Goal: Book appointment/travel/reservation

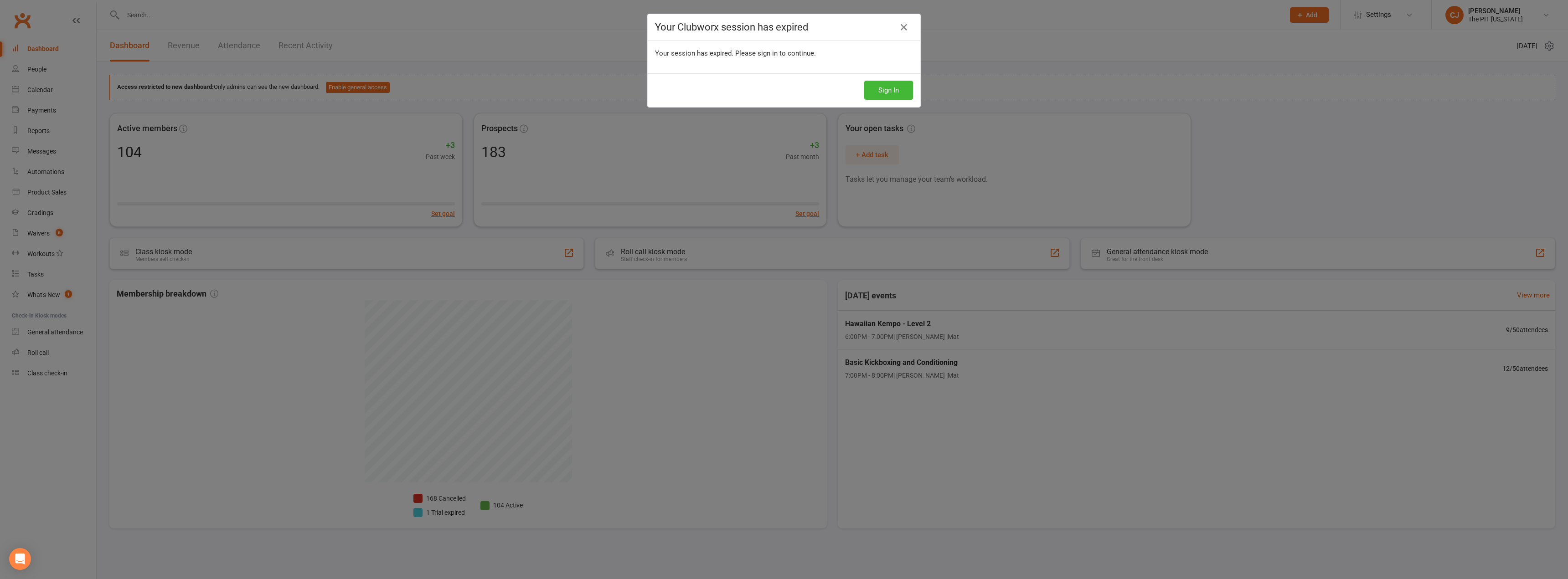
drag, startPoint x: 128, startPoint y: 152, endPoint x: 124, endPoint y: 157, distance: 6.4
click at [124, 156] on div "Your Clubworx session has expired Your session has expired. Please sign in to c…" at bounding box center [784, 290] width 1568 height 579
click at [897, 26] on link at bounding box center [904, 27] width 15 height 15
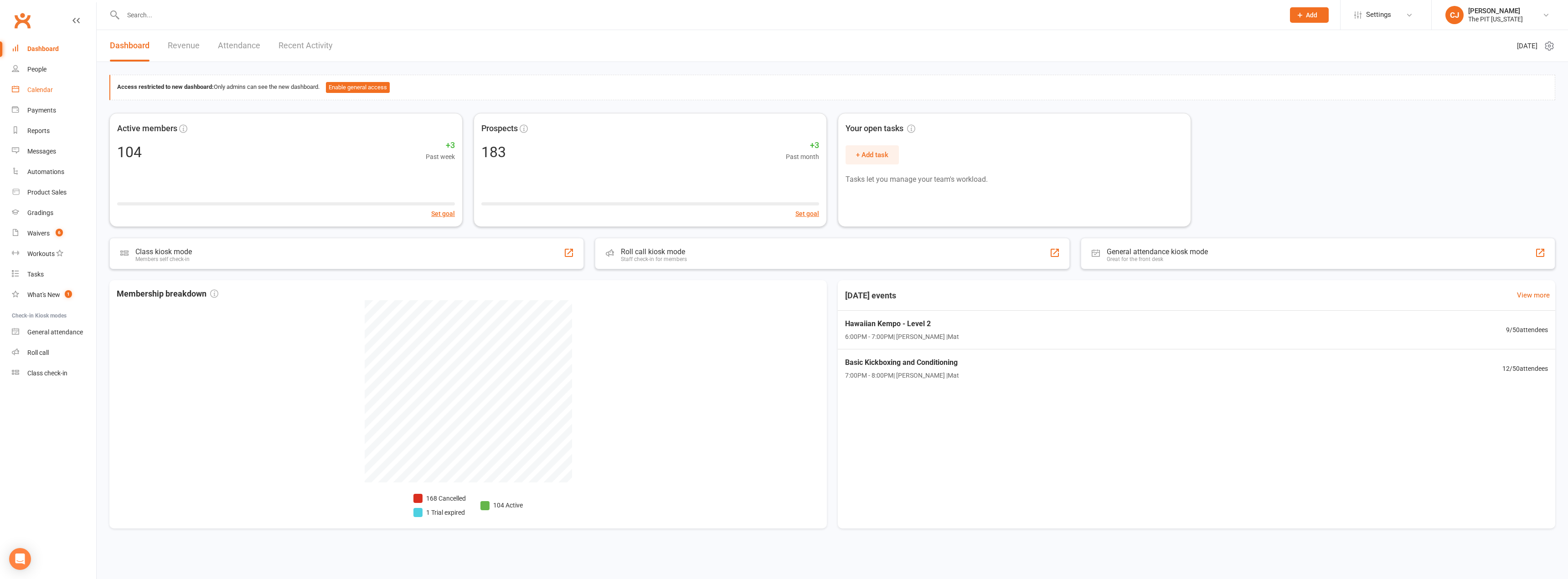
click at [54, 86] on link "Calendar" at bounding box center [54, 90] width 85 height 21
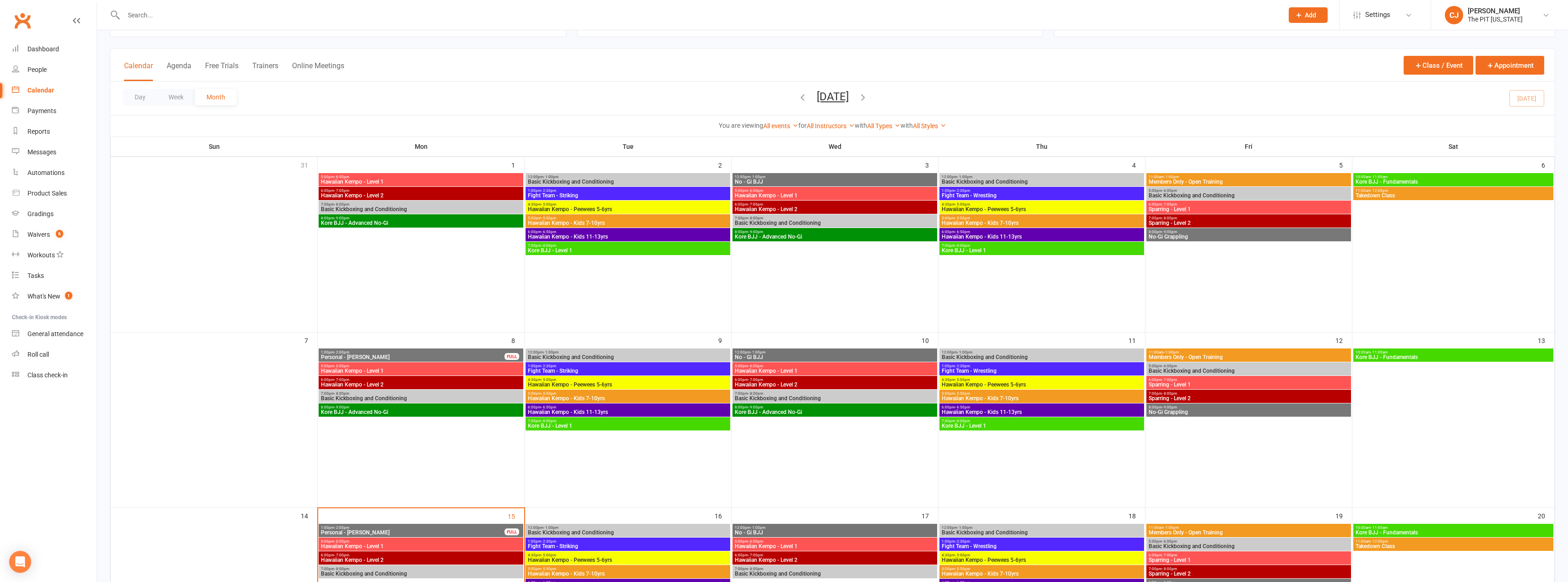
scroll to position [183, 0]
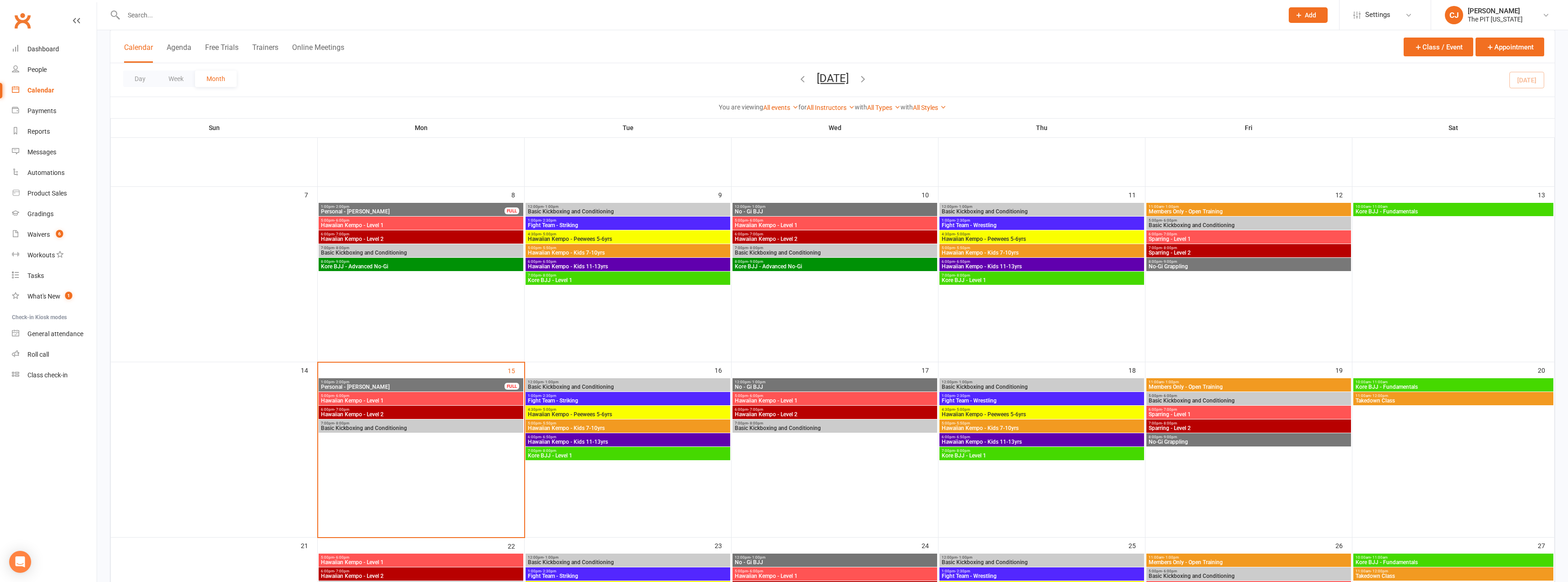
click at [566, 385] on span "Basic Kickboxing and Conditioning" at bounding box center [628, 386] width 201 height 6
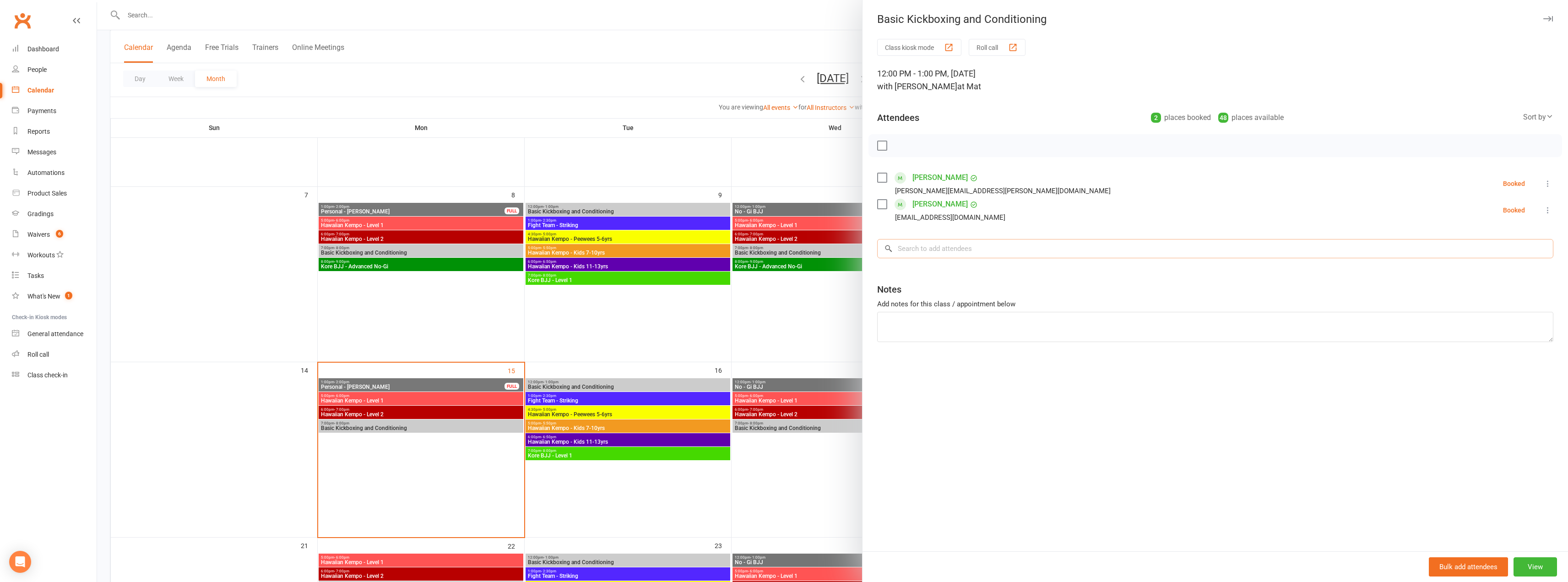
click at [924, 251] on input "search" at bounding box center [1215, 248] width 676 height 19
type input "sri"
click at [919, 268] on span "[EMAIL_ADDRESS][DOMAIN_NAME]" at bounding box center [960, 267] width 93 height 7
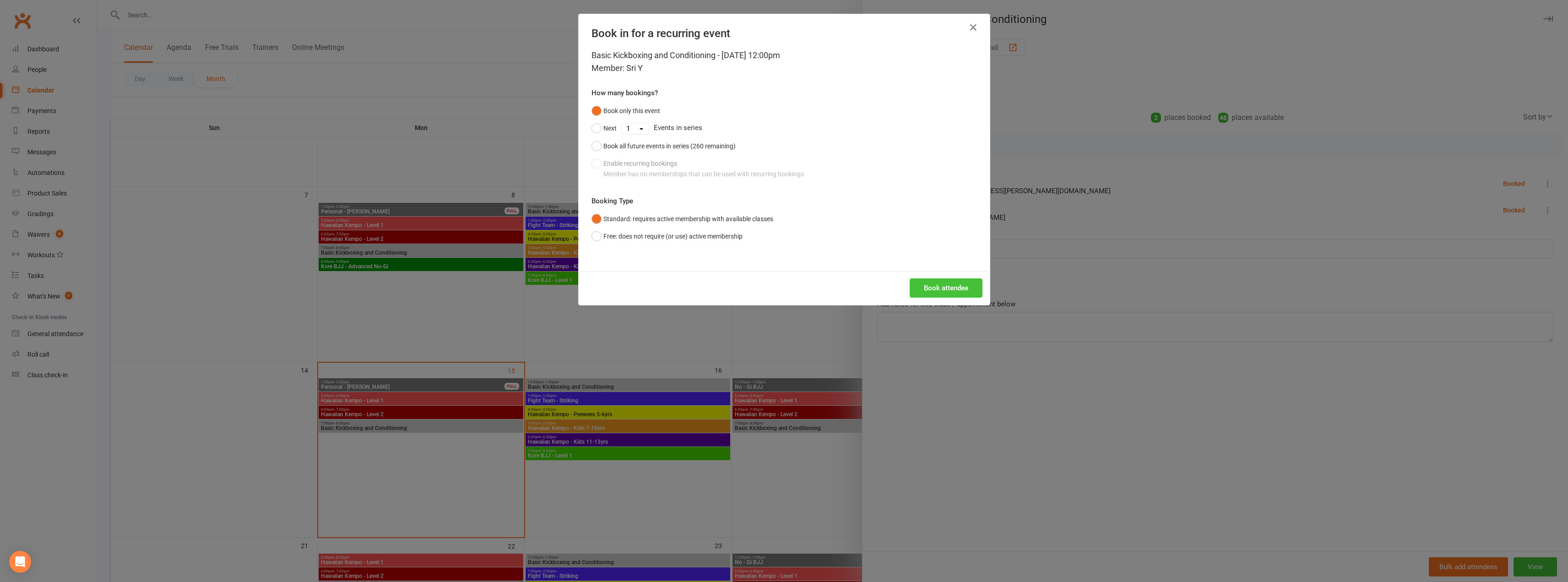
click at [936, 283] on button "Book attendee" at bounding box center [946, 287] width 73 height 19
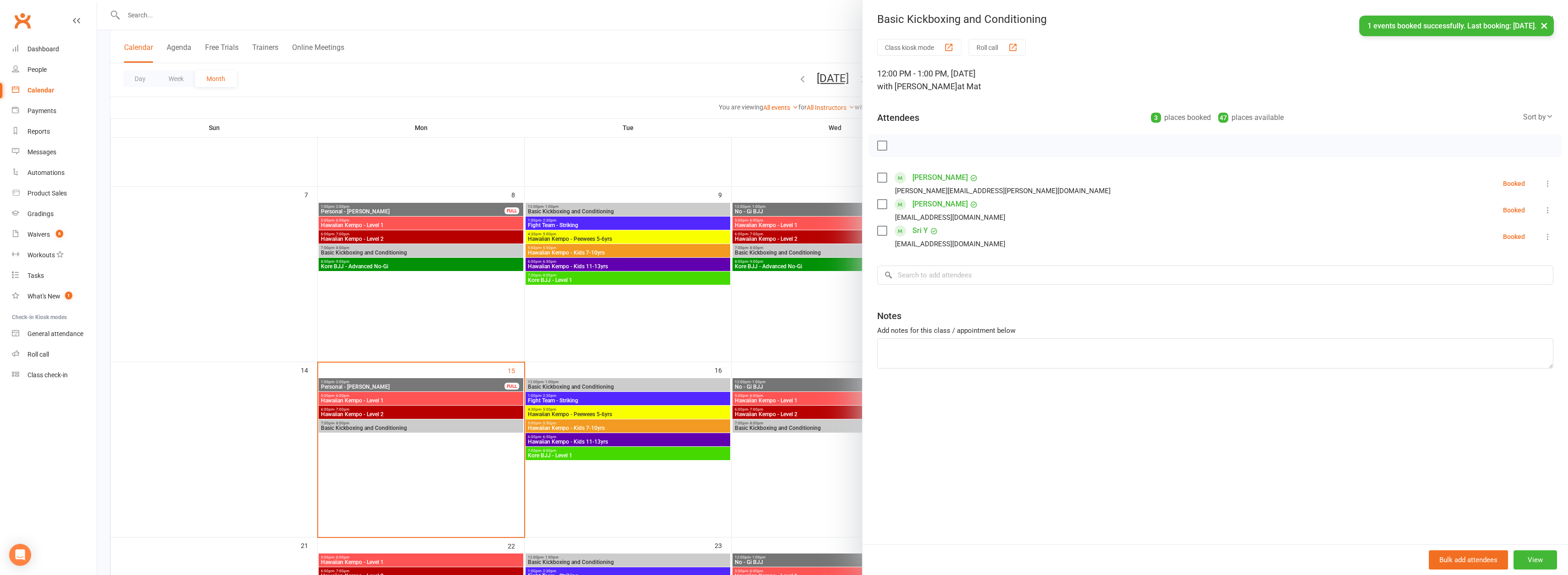
click at [804, 425] on div at bounding box center [833, 287] width 1471 height 575
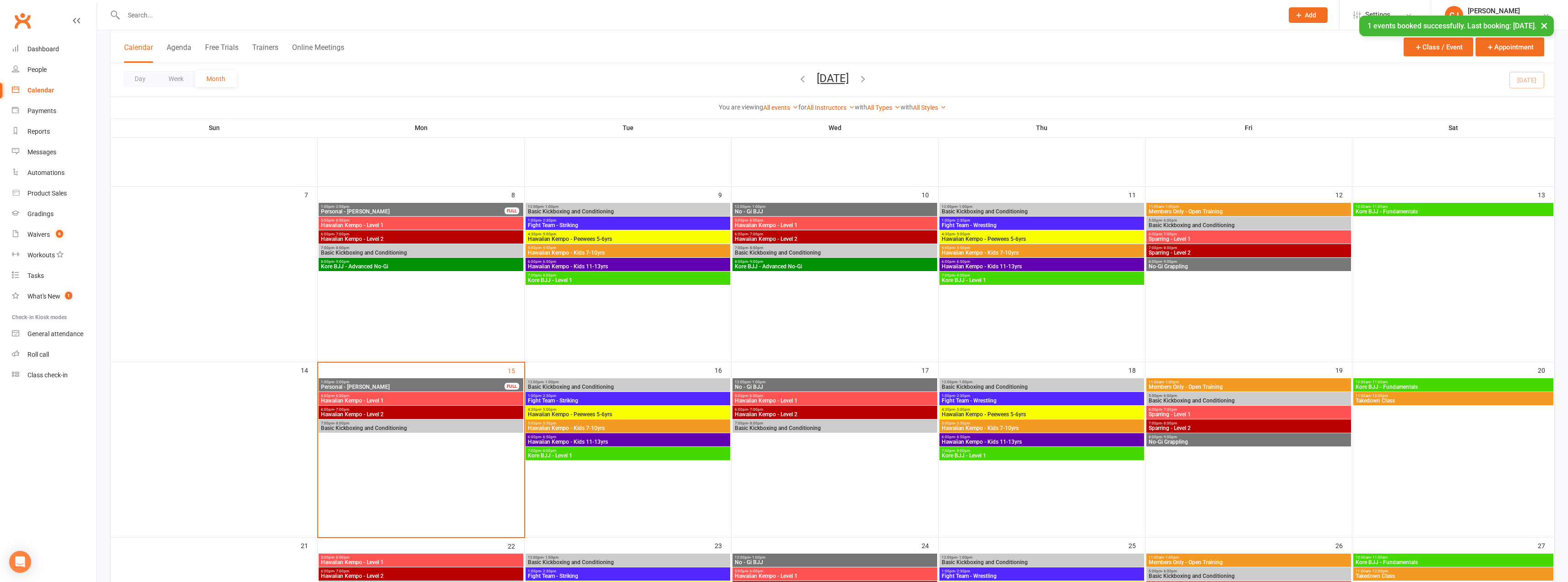
click at [796, 425] on span "Basic Kickboxing and Conditioning" at bounding box center [834, 428] width 201 height 6
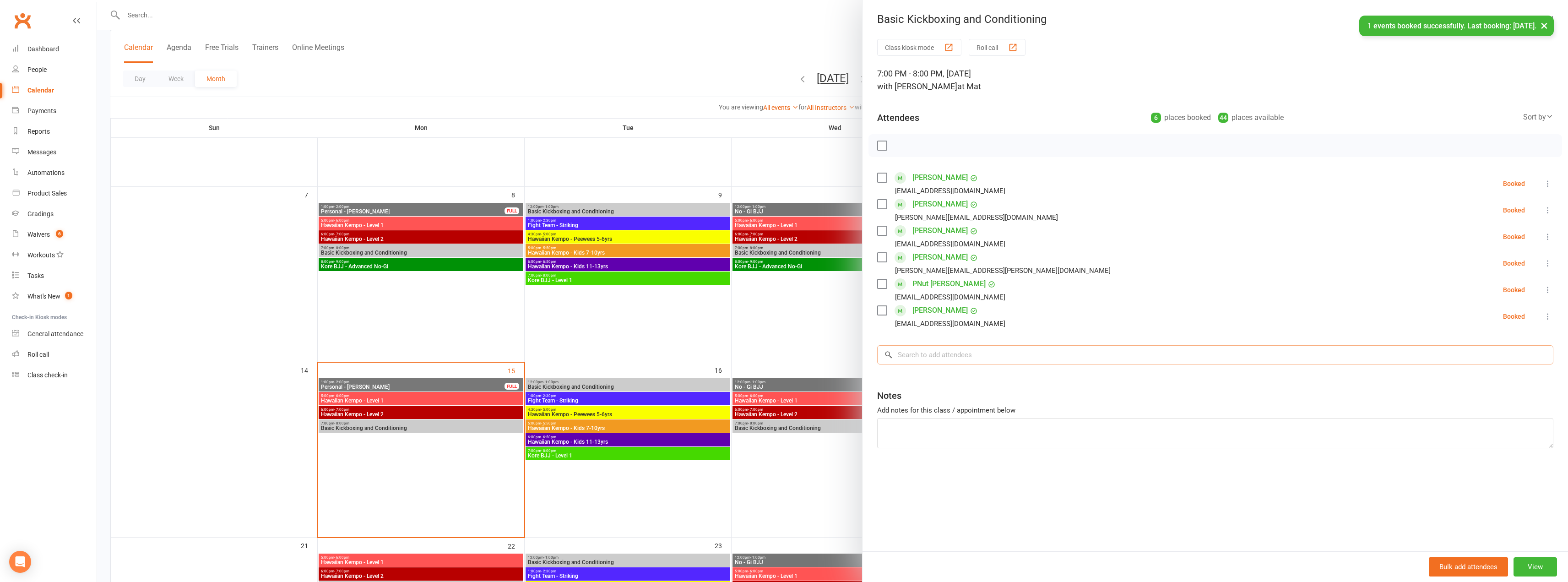
click at [937, 356] on input "search" at bounding box center [1215, 355] width 676 height 19
type input "sri"
click at [934, 372] on span "[EMAIL_ADDRESS][DOMAIN_NAME]" at bounding box center [960, 373] width 93 height 7
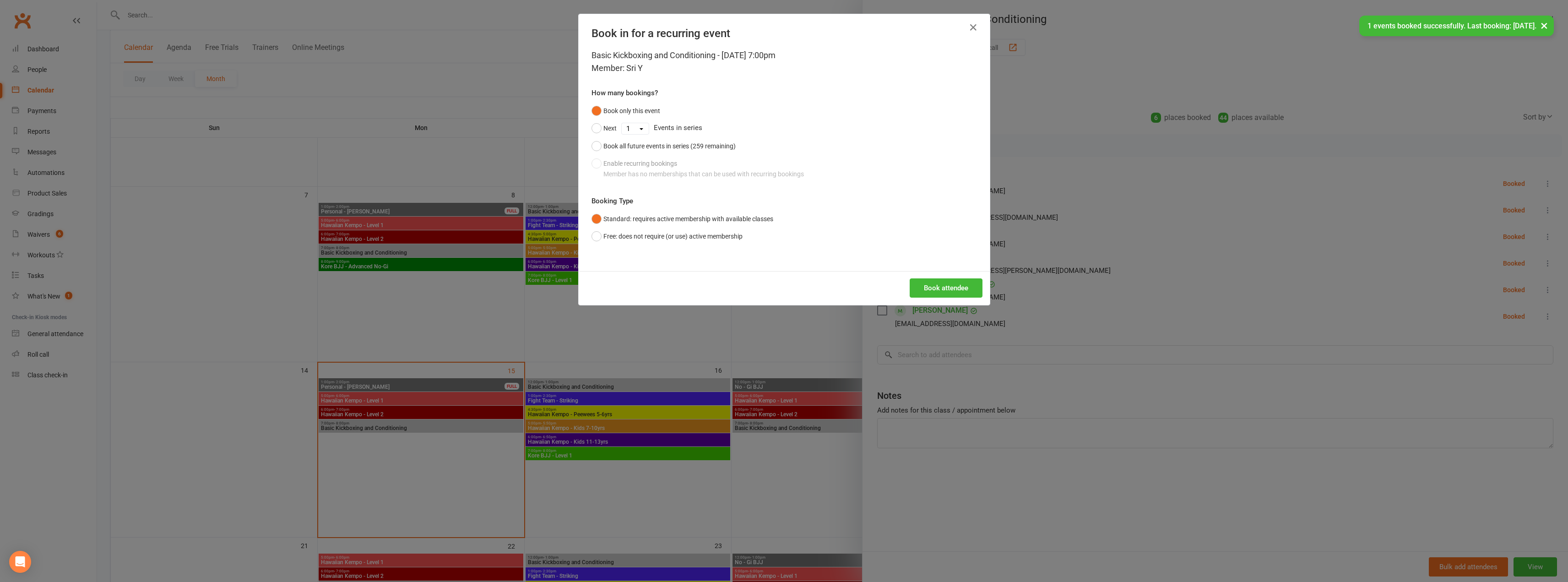
drag, startPoint x: 965, startPoint y: 273, endPoint x: 952, endPoint y: 280, distance: 14.8
click at [963, 273] on div "Book attendee" at bounding box center [784, 287] width 411 height 34
click at [952, 282] on button "Book attendee" at bounding box center [946, 287] width 73 height 19
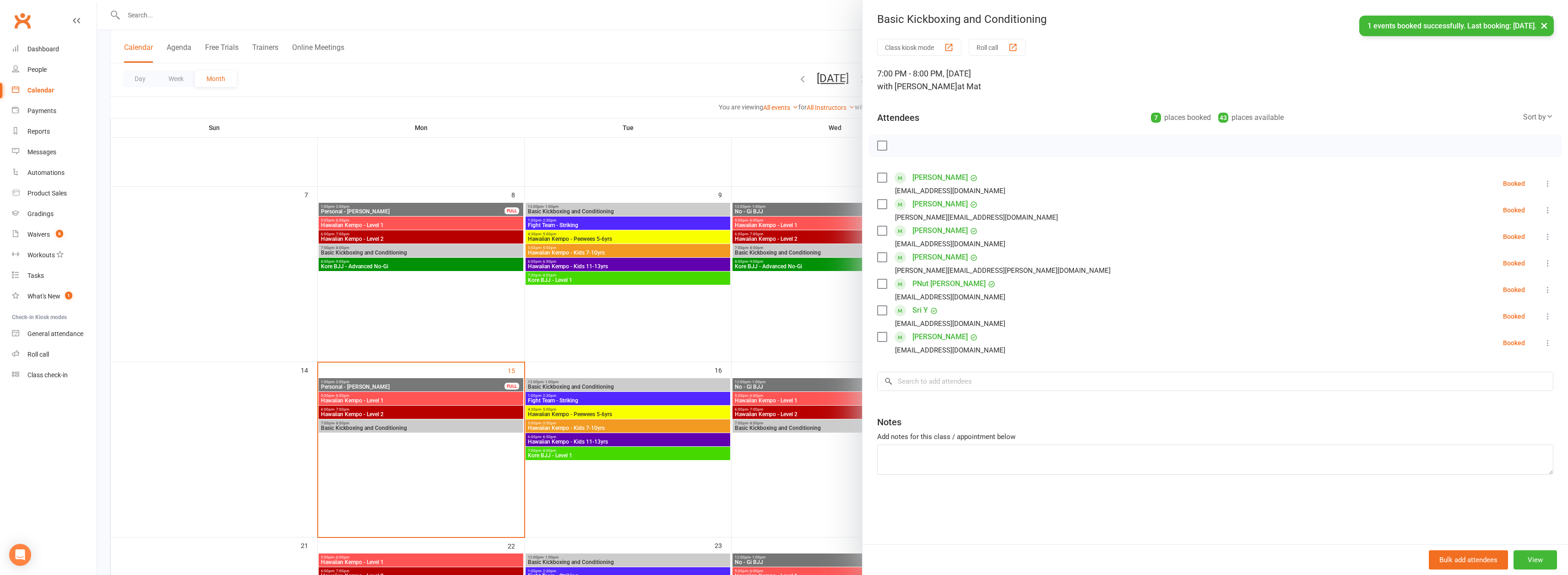
click at [843, 303] on div at bounding box center [833, 287] width 1471 height 575
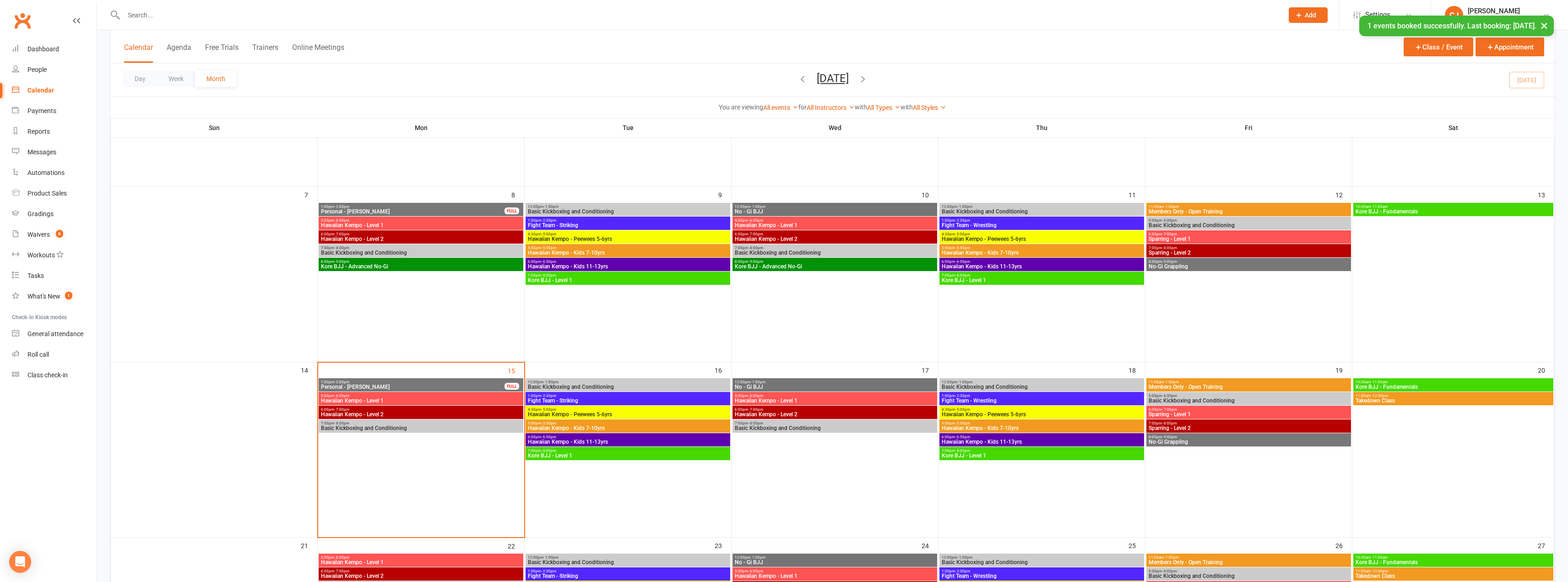
click at [995, 385] on span "Basic Kickboxing and Conditioning" at bounding box center [1042, 386] width 201 height 6
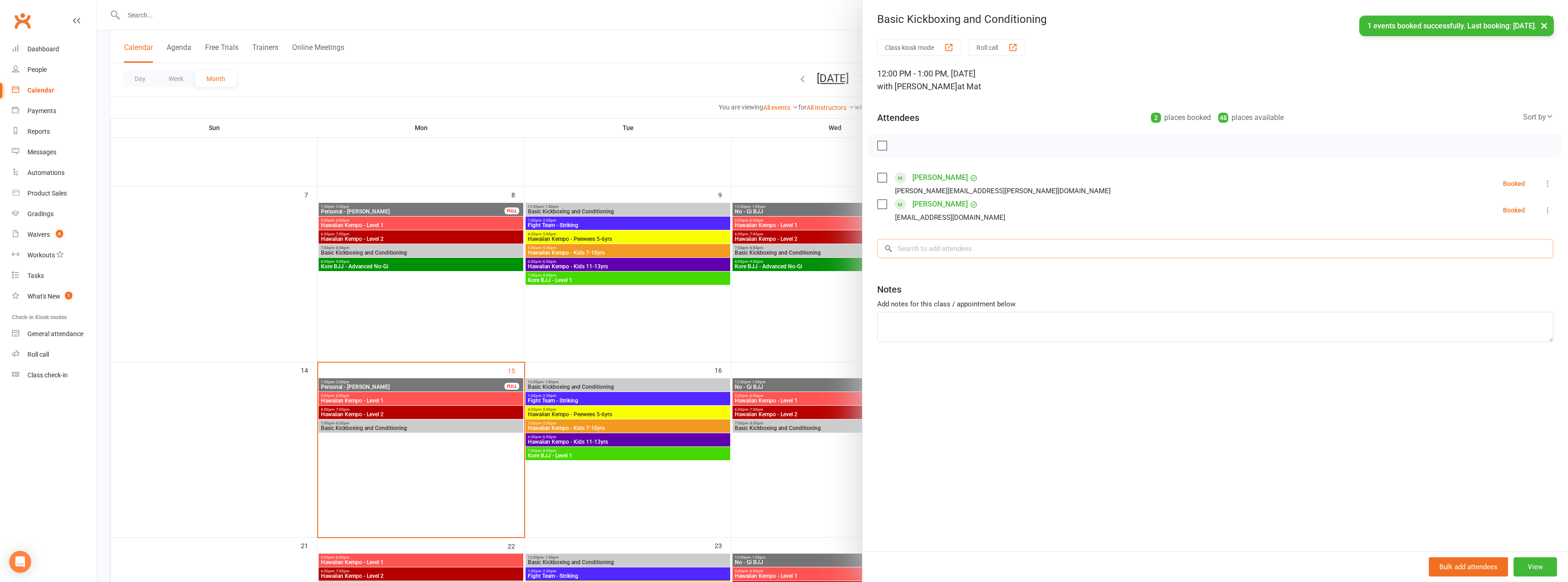
click at [952, 243] on input "search" at bounding box center [1215, 248] width 676 height 19
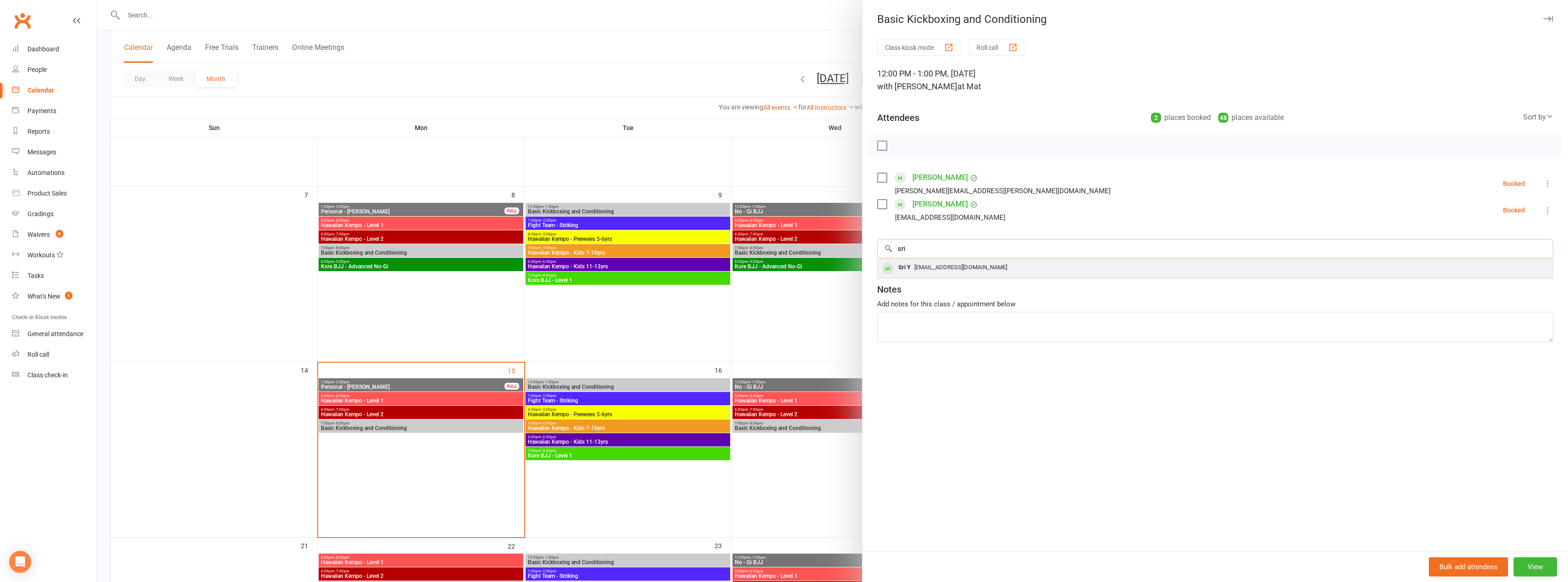
type input "sri"
click at [990, 274] on div "Sri Y [EMAIL_ADDRESS][DOMAIN_NAME]" at bounding box center [1215, 268] width 675 height 19
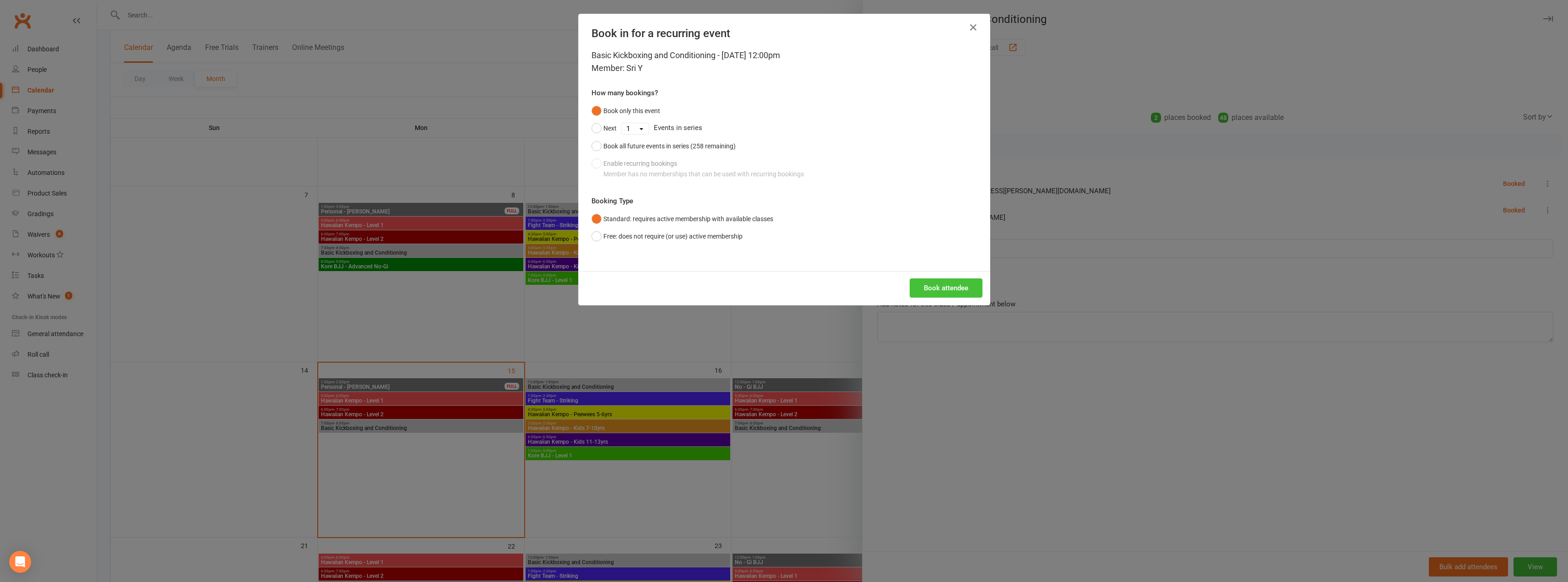
click at [949, 284] on button "Book attendee" at bounding box center [946, 287] width 73 height 19
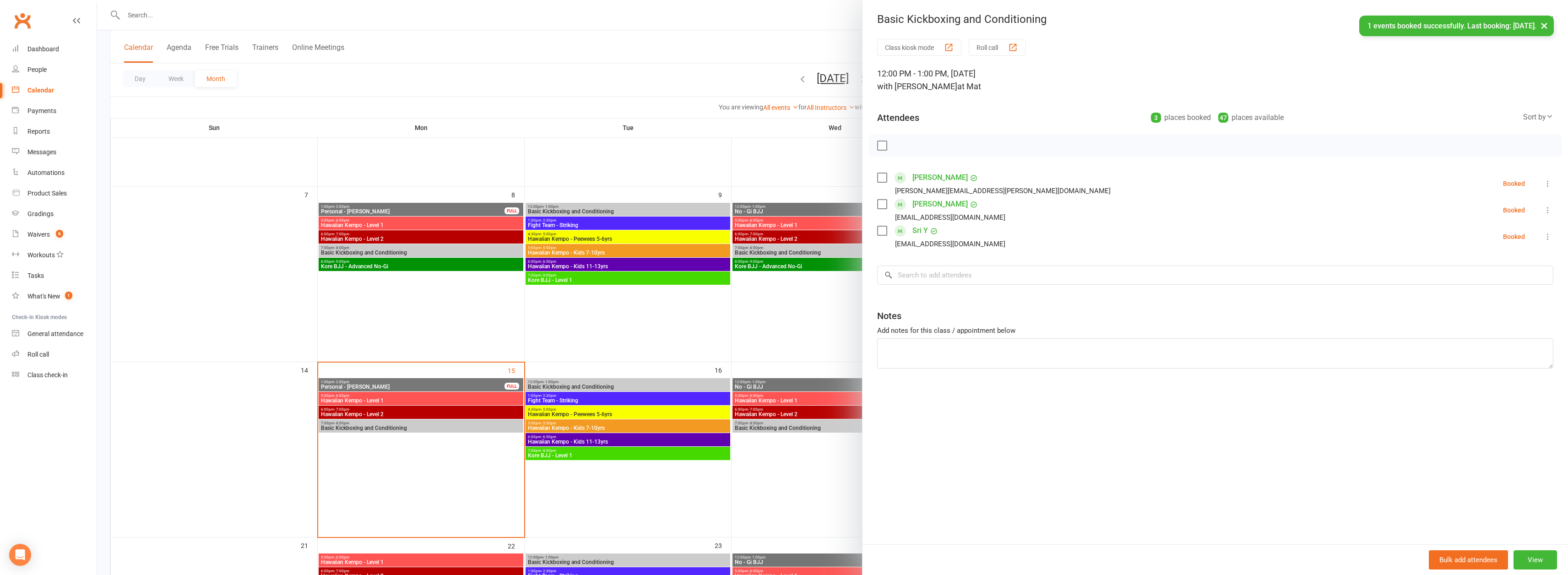
click at [230, 182] on div at bounding box center [833, 287] width 1471 height 575
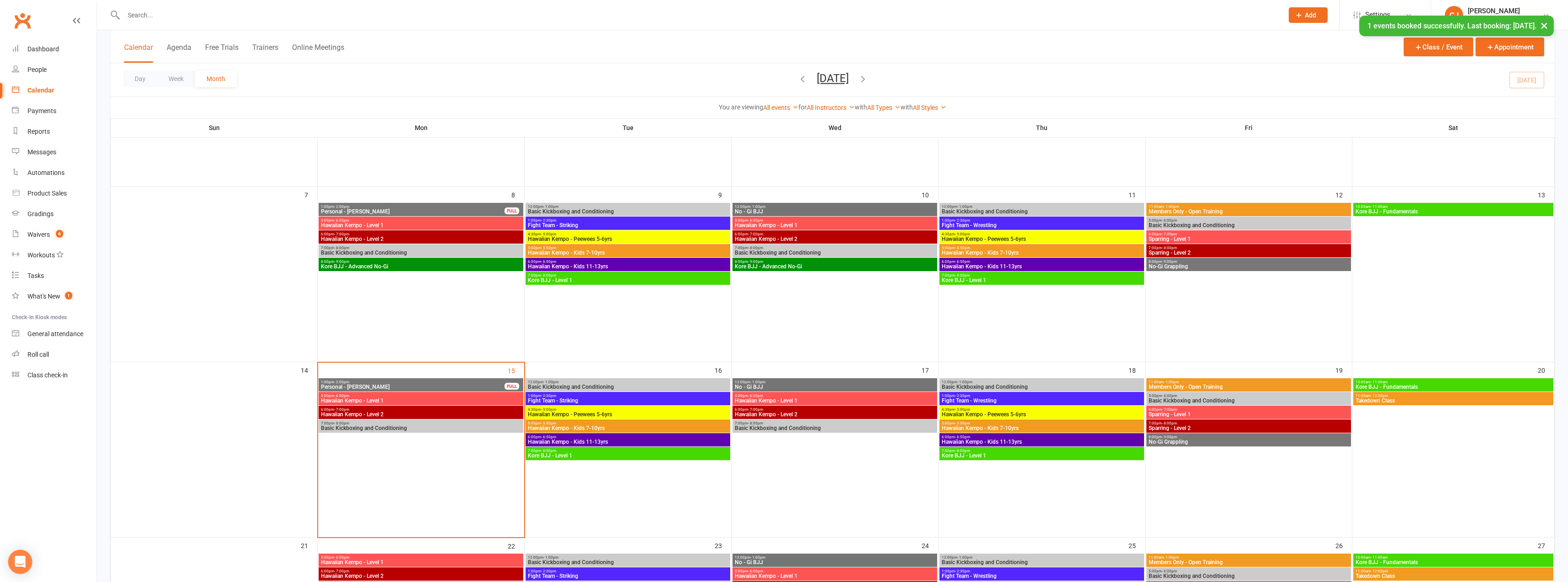
click at [21, 572] on body "Prospect Member Non-attending contact Class / event Appointment Grading event T…" at bounding box center [784, 448] width 1568 height 1258
click at [11, 562] on div "Open Intercom Messenger" at bounding box center [20, 562] width 24 height 24
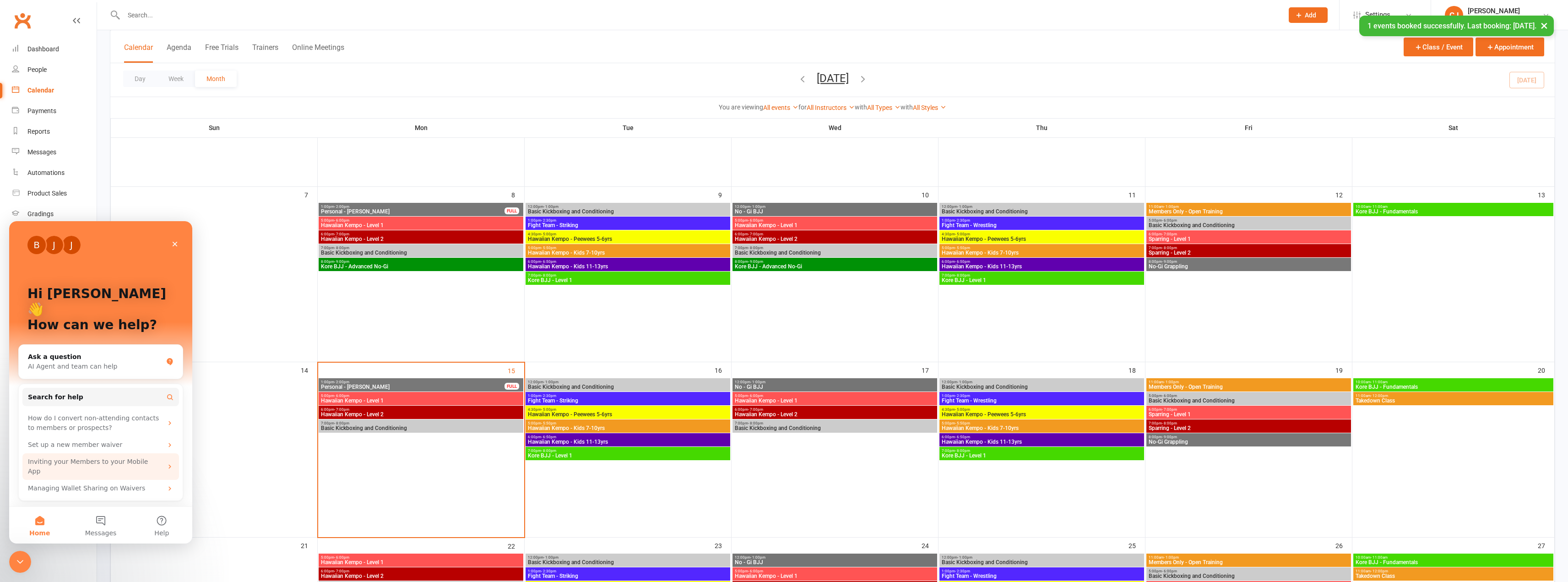
scroll to position [0, 0]
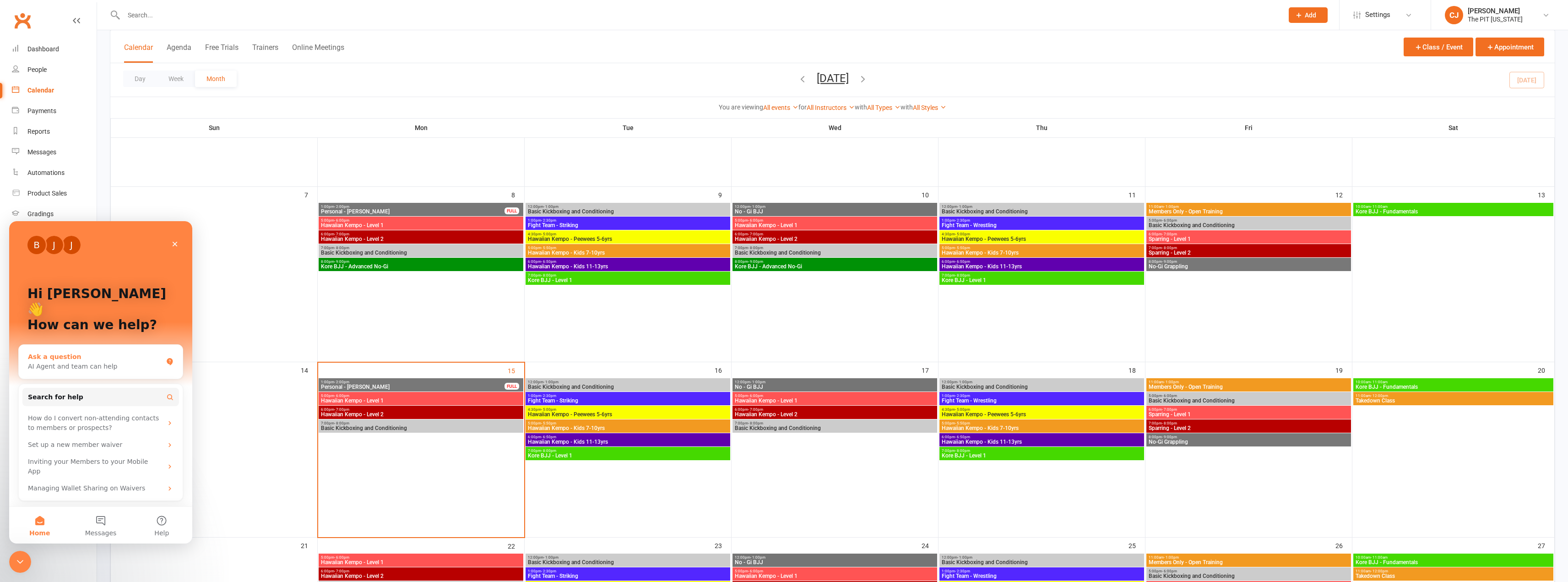
click at [78, 352] on div "Ask a question" at bounding box center [95, 357] width 134 height 10
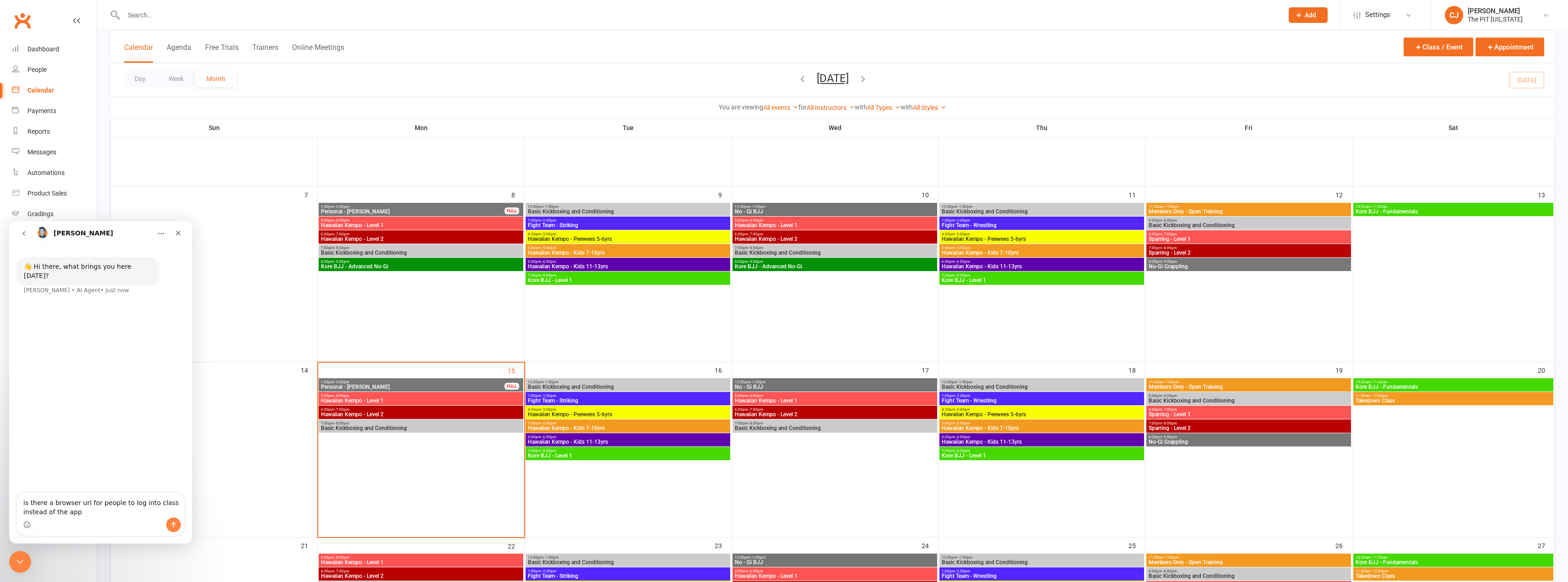
type textarea "is there a browser url for people to log into class instead of the app?"
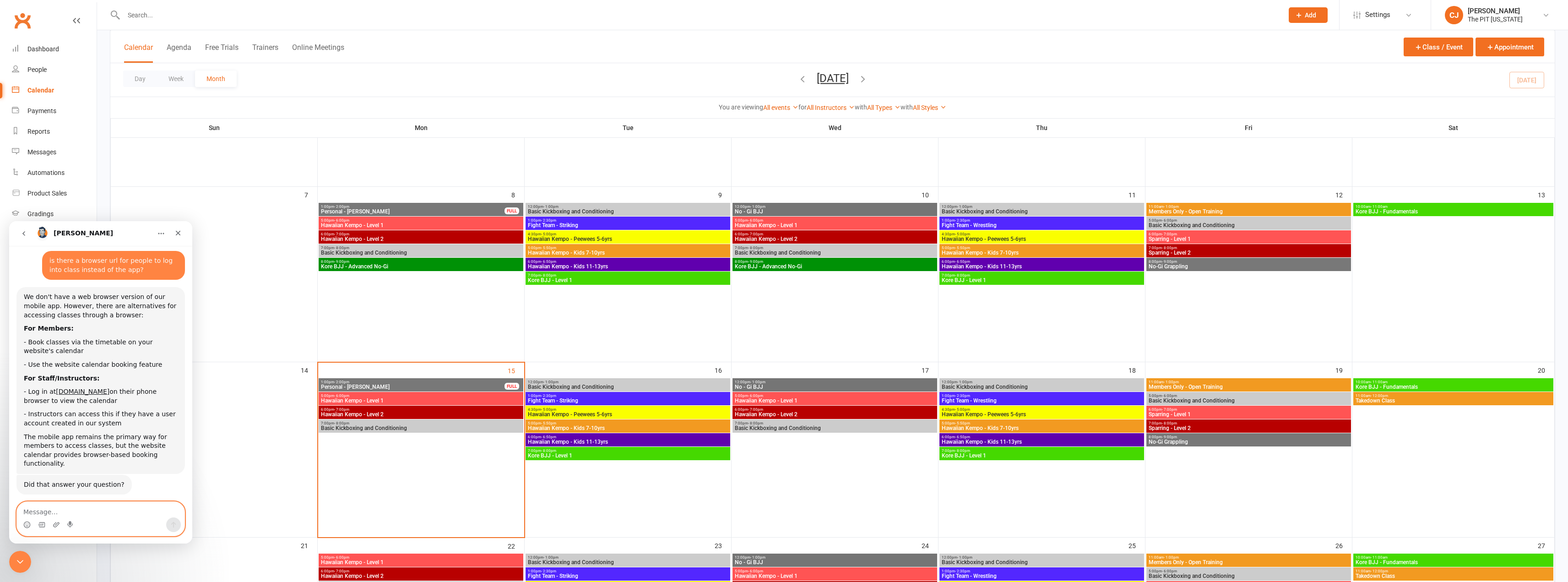
scroll to position [68, 0]
